Goal: Transaction & Acquisition: Purchase product/service

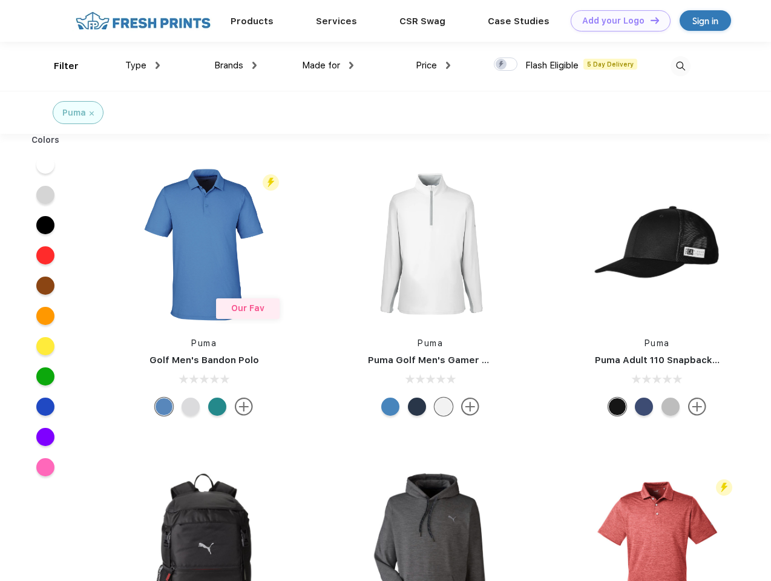
click at [616, 21] on link "Add your Logo Design Tool" at bounding box center [621, 20] width 100 height 21
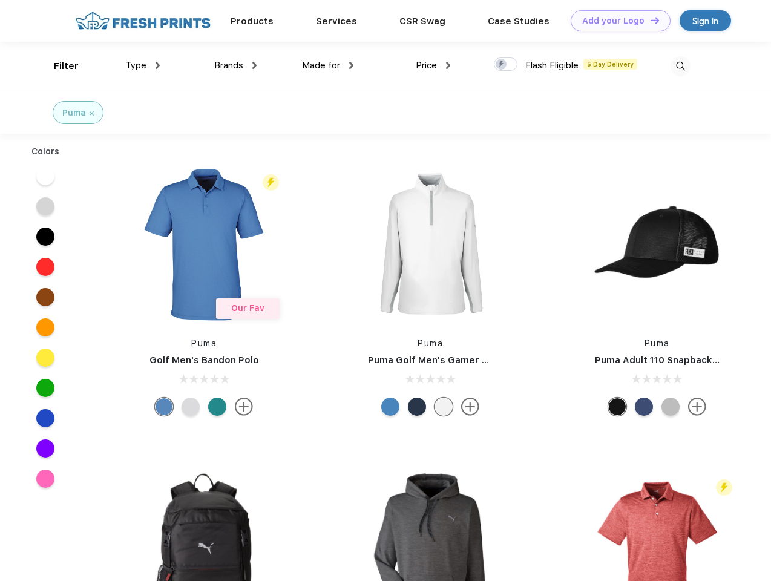
click at [0, 0] on div "Design Tool" at bounding box center [0, 0] width 0 height 0
click at [650, 20] on link "Add your Logo Design Tool" at bounding box center [621, 20] width 100 height 21
click at [58, 66] on div "Filter" at bounding box center [66, 66] width 25 height 14
click at [143, 65] on span "Type" at bounding box center [135, 65] width 21 height 11
click at [236, 65] on span "Brands" at bounding box center [228, 65] width 29 height 11
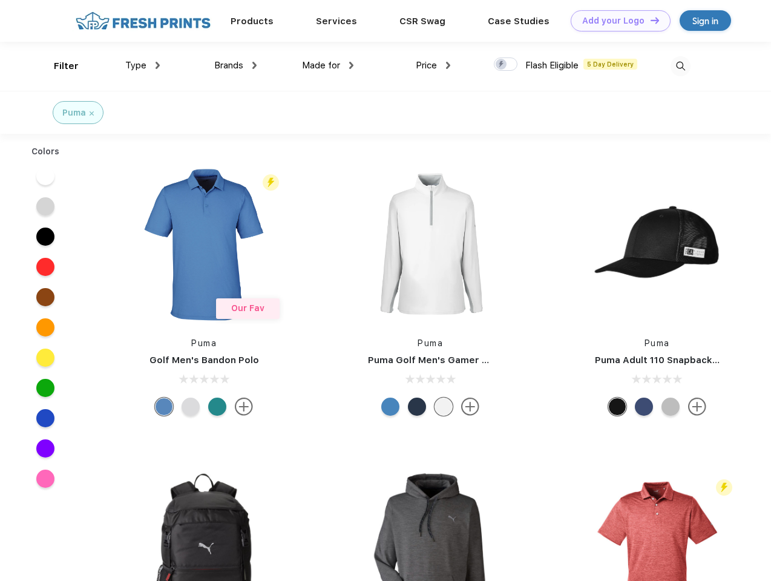
click at [328, 65] on span "Made for" at bounding box center [321, 65] width 38 height 11
click at [434, 65] on span "Price" at bounding box center [426, 65] width 21 height 11
click at [506, 65] on div at bounding box center [506, 64] width 24 height 13
click at [502, 65] on input "checkbox" at bounding box center [498, 61] width 8 height 8
click at [681, 66] on img at bounding box center [681, 66] width 20 height 20
